Goal: Check status

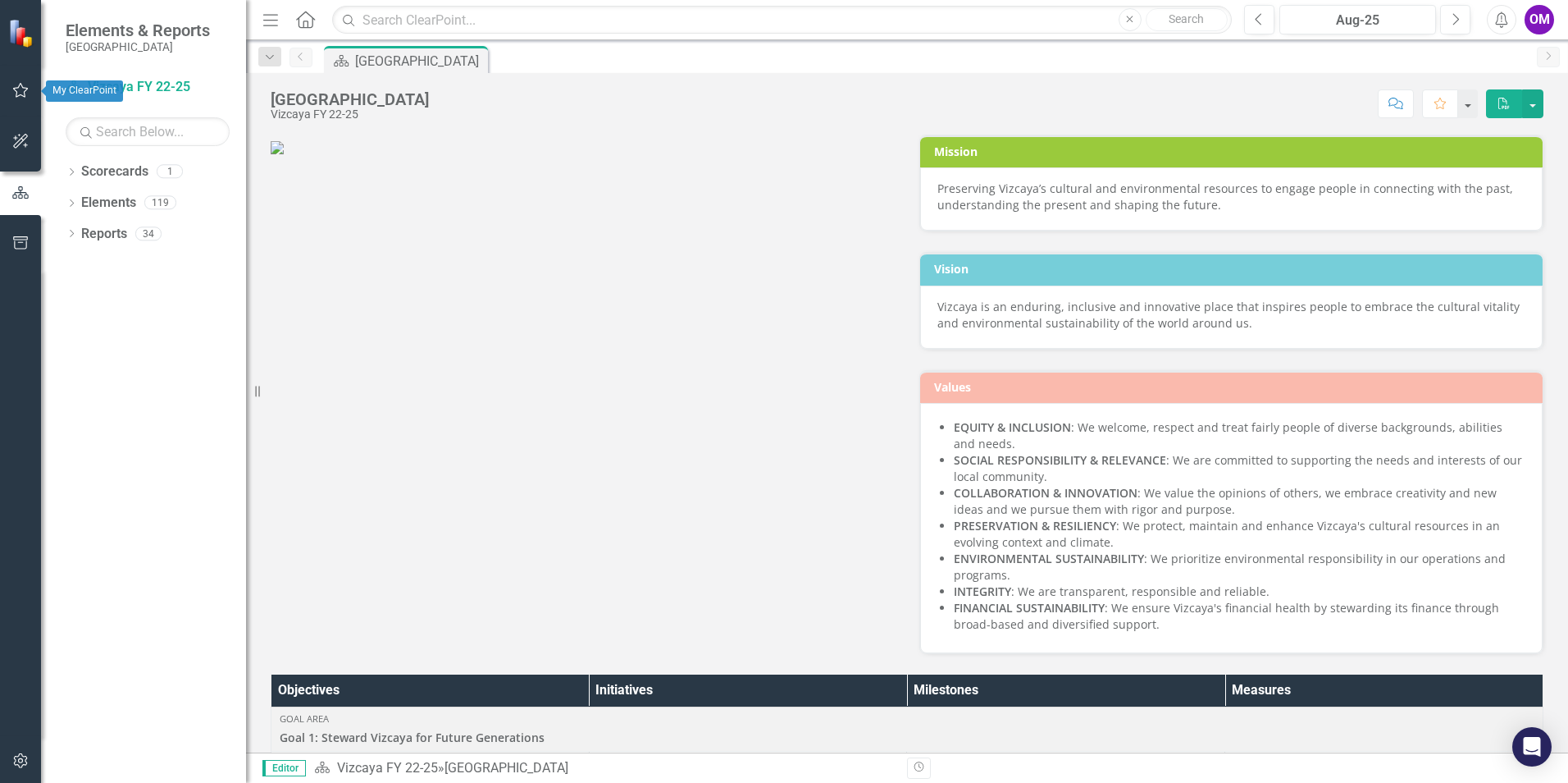
click at [22, 90] on icon "button" at bounding box center [21, 90] width 17 height 13
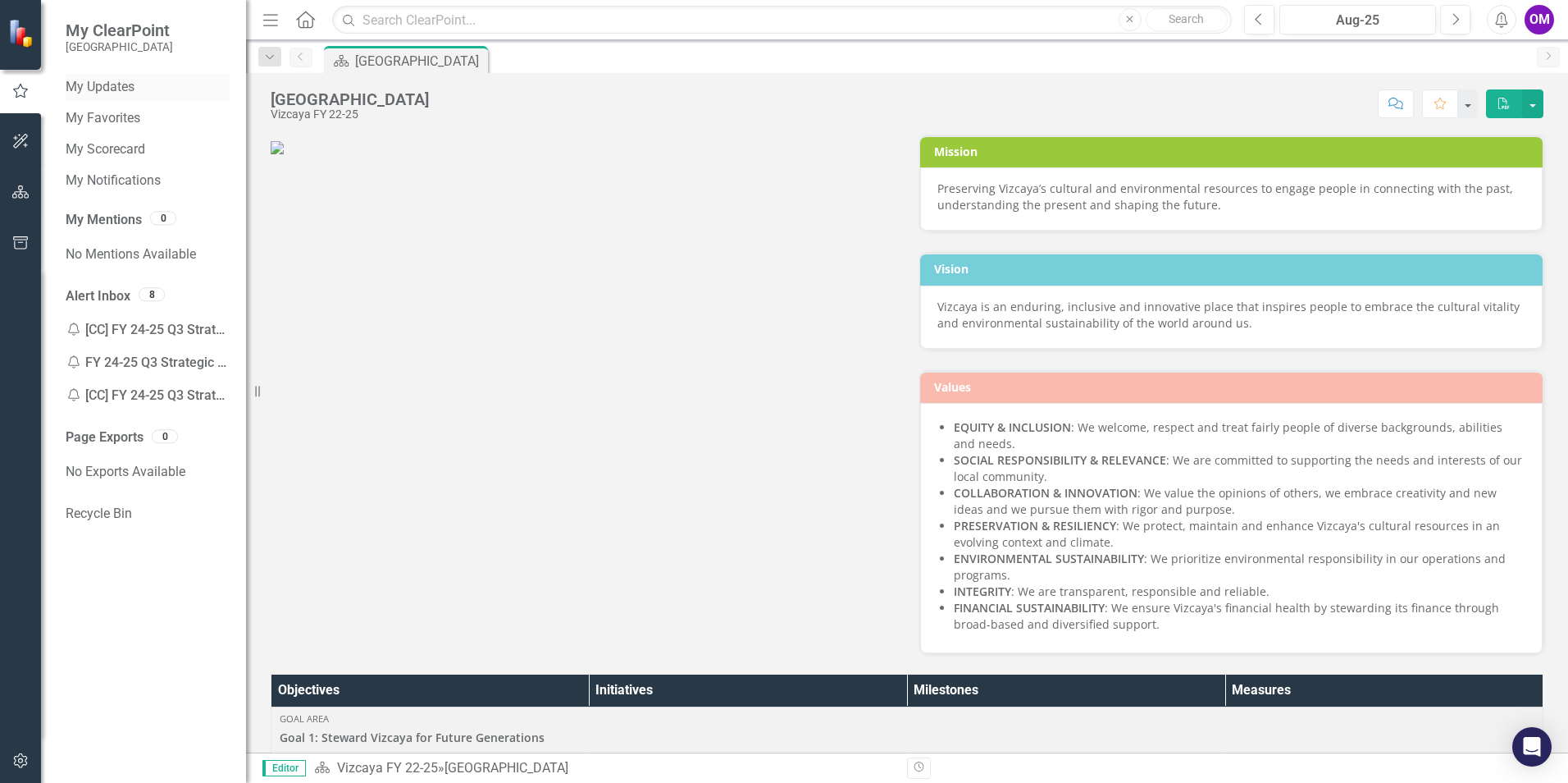
click at [89, 81] on link "My Updates" at bounding box center [148, 88] width 164 height 19
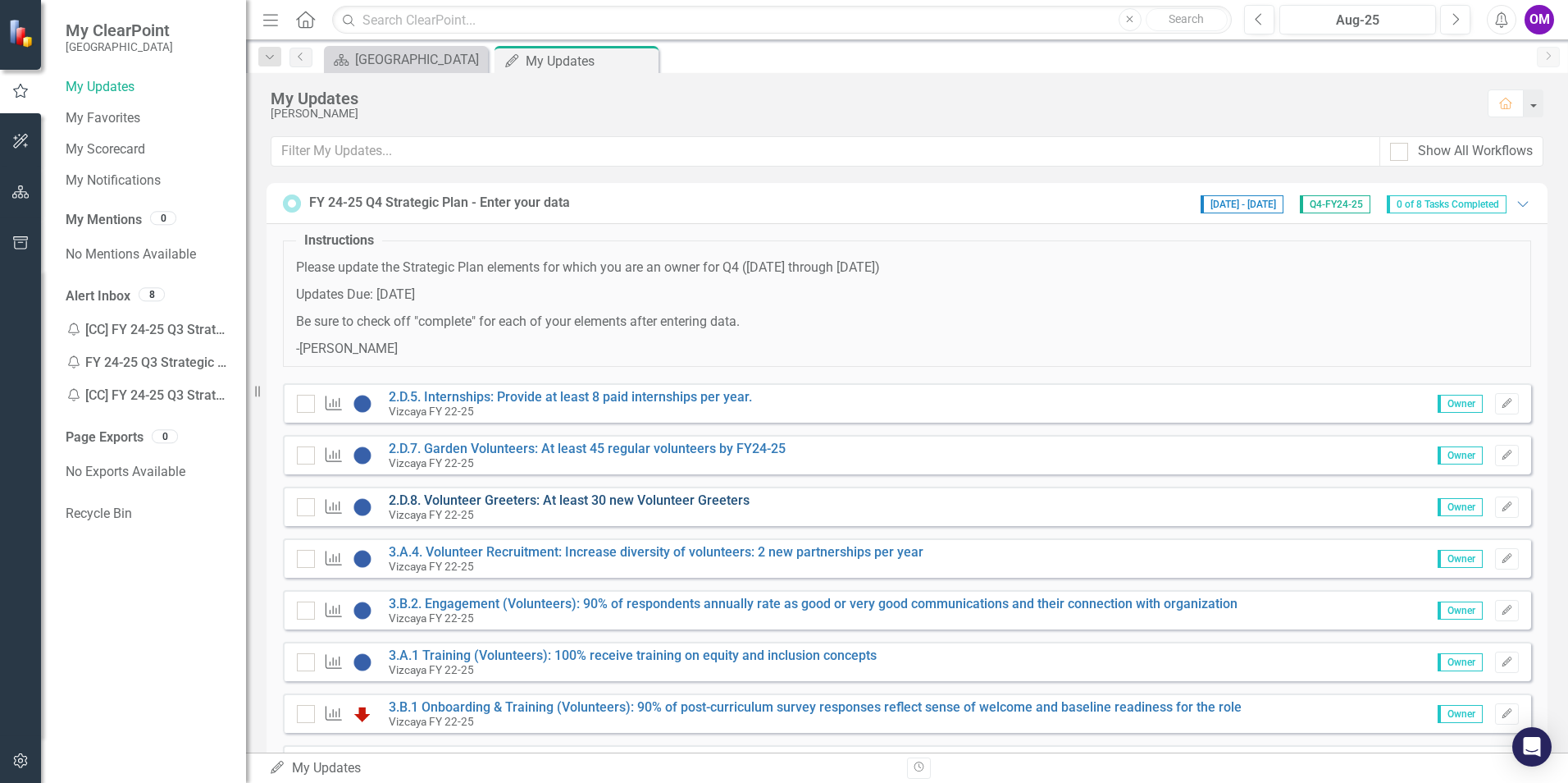
click at [610, 501] on link "2.D.8. Volunteer Greeters: At least 30 new Volunteer Greeters" at bounding box center [568, 500] width 361 height 15
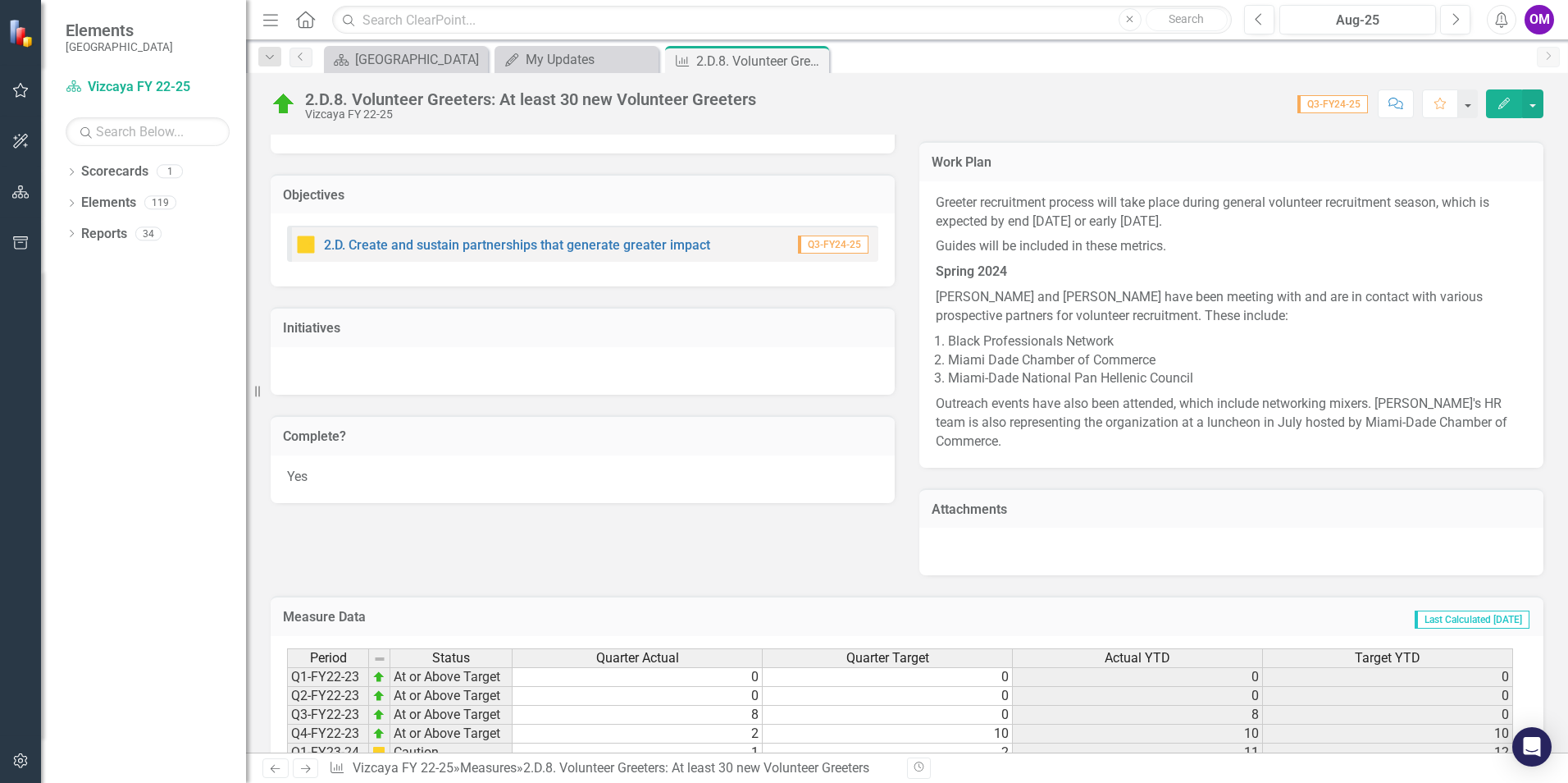
scroll to position [867, 0]
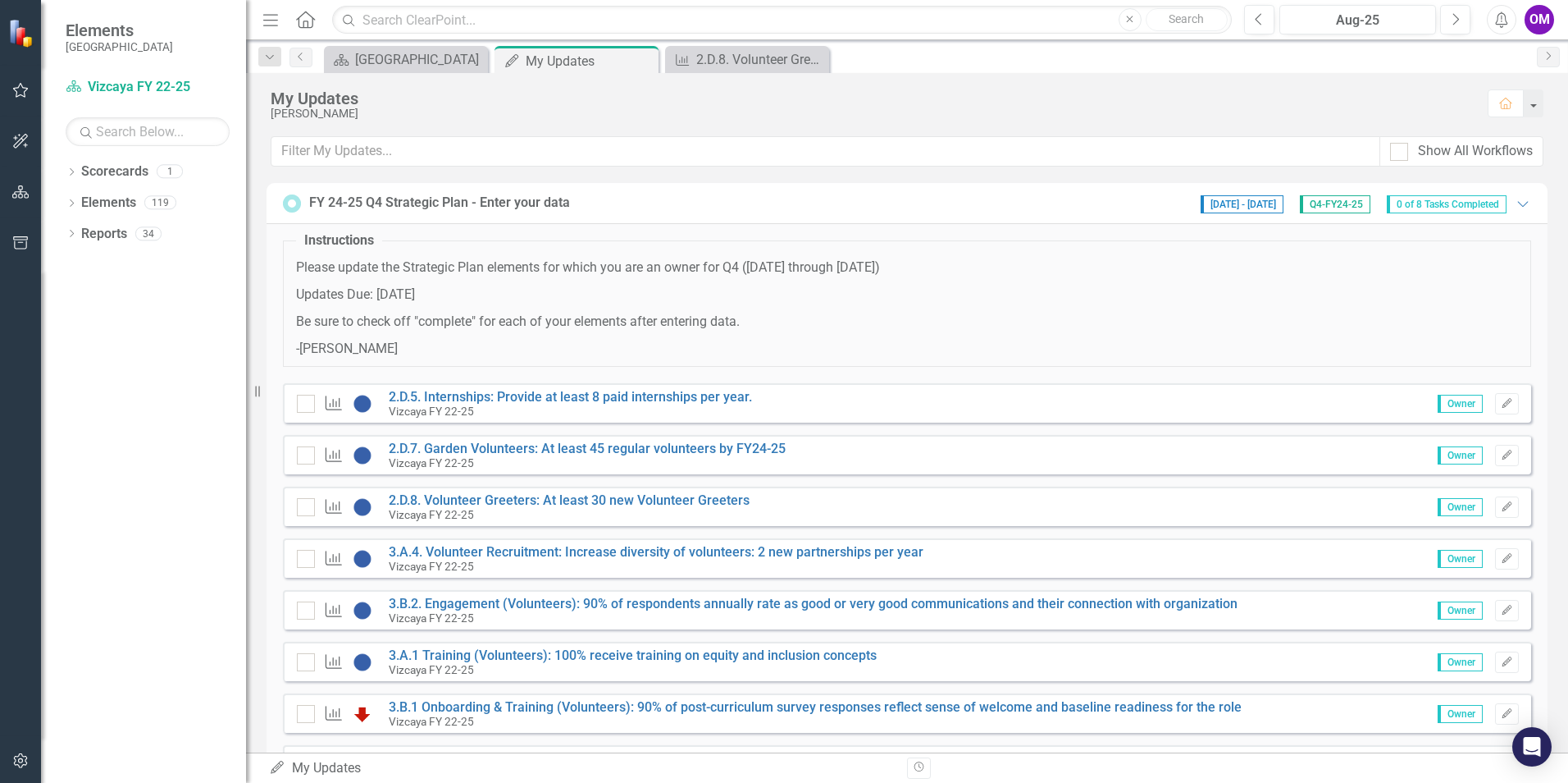
click at [529, 439] on div "Measure 2.D.7. Garden Volunteers: At least 45 regular volunteers by FY24-25 Viz…" at bounding box center [906, 454] width 1248 height 39
click at [551, 449] on link "2.D.7. Garden Volunteers: At least 45 regular volunteers by FY24-25" at bounding box center [586, 449] width 397 height 15
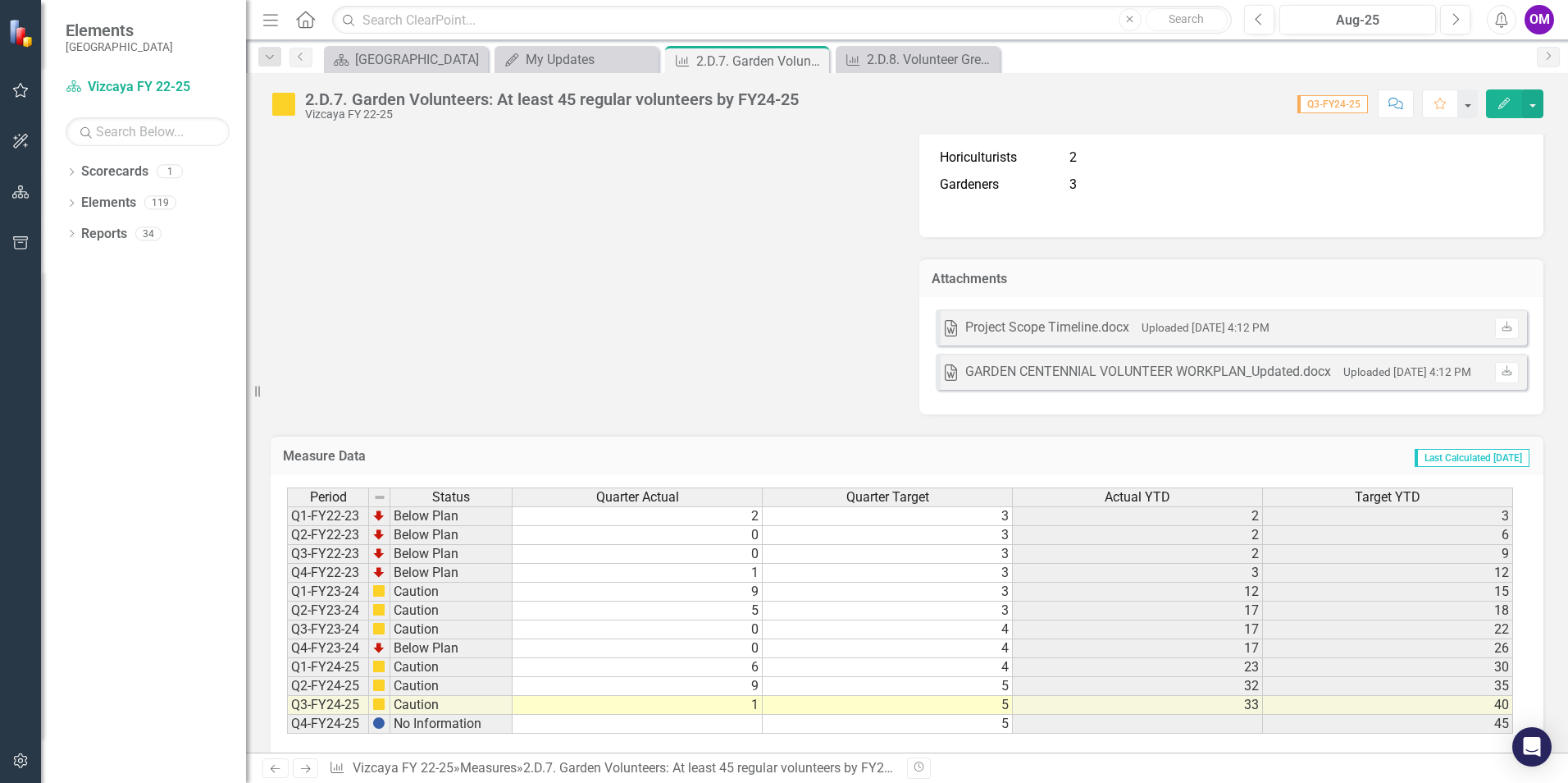
scroll to position [6188, 0]
